Goal: Obtain resource: Download file/media

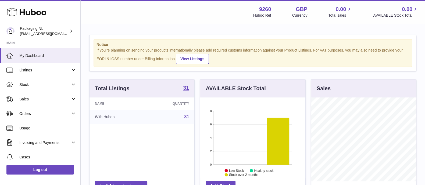
scroll to position [84, 105]
click at [186, 88] on strong "31" at bounding box center [186, 87] width 6 height 5
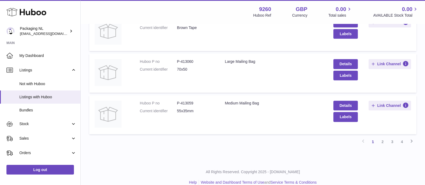
scroll to position [382, 0]
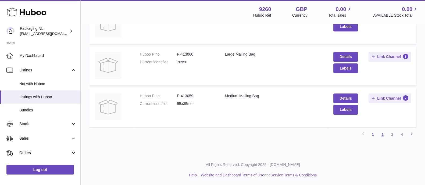
click at [381, 134] on link "2" at bounding box center [383, 135] width 10 height 10
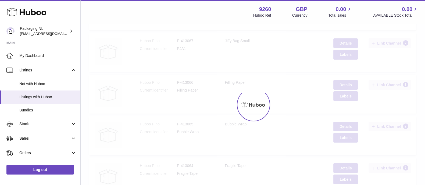
scroll to position [24, 0]
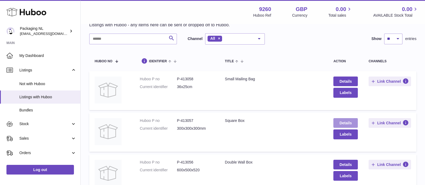
click at [343, 122] on link "Details" at bounding box center [346, 123] width 24 height 10
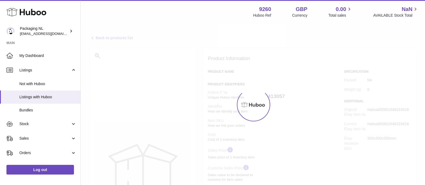
select select
select select "****"
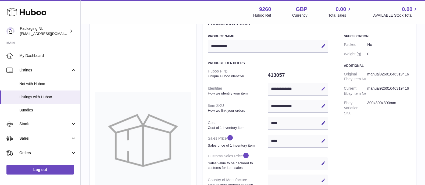
scroll to position [10, 0]
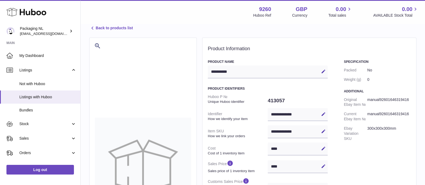
click at [92, 29] on icon at bounding box center [92, 28] width 6 height 6
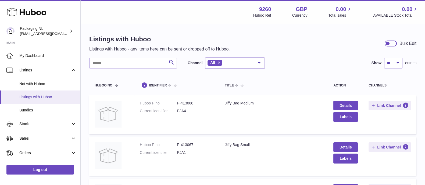
click at [30, 97] on span "Listings with Huboo" at bounding box center [47, 97] width 57 height 5
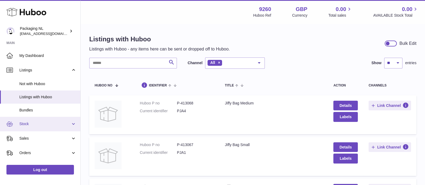
click at [24, 122] on span "Stock" at bounding box center [44, 124] width 51 height 5
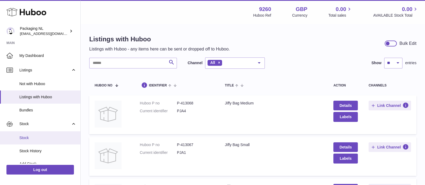
click at [26, 137] on span "Stock" at bounding box center [47, 138] width 57 height 5
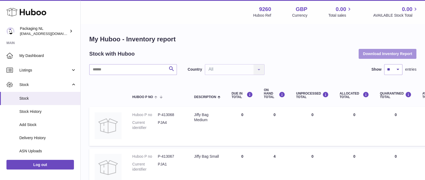
click at [365, 55] on button "Download Inventory Report" at bounding box center [388, 54] width 58 height 10
